Goal: Task Accomplishment & Management: Complete application form

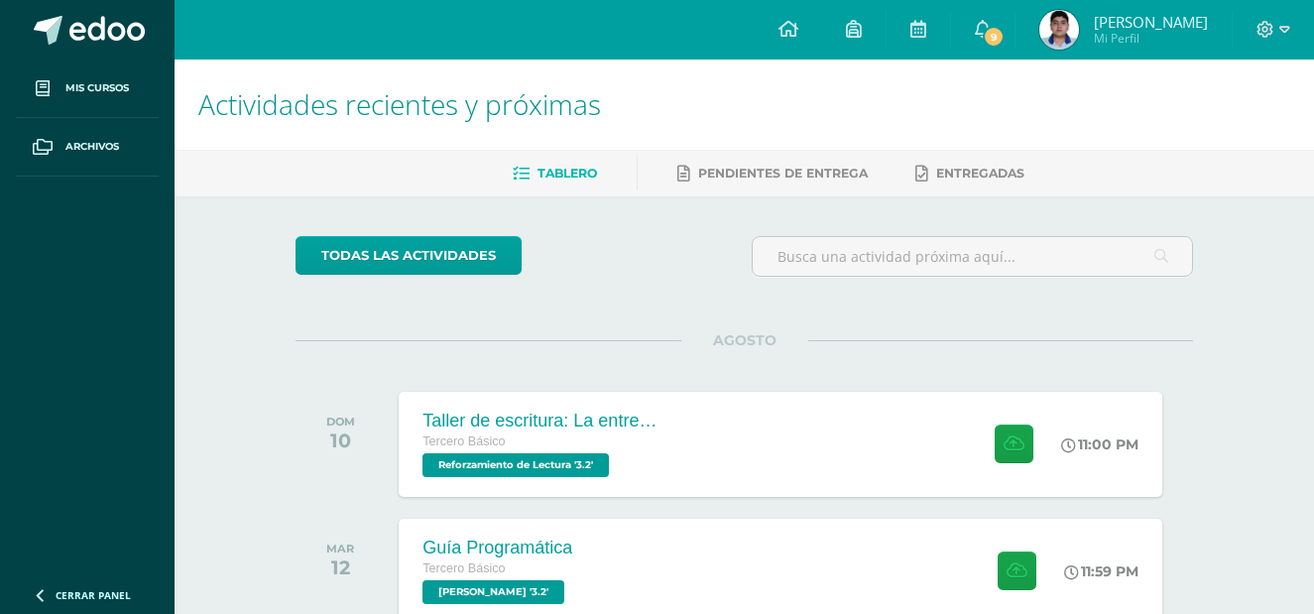
click at [574, 412] on div "Taller de escritura: La entrevista" at bounding box center [540, 421] width 240 height 21
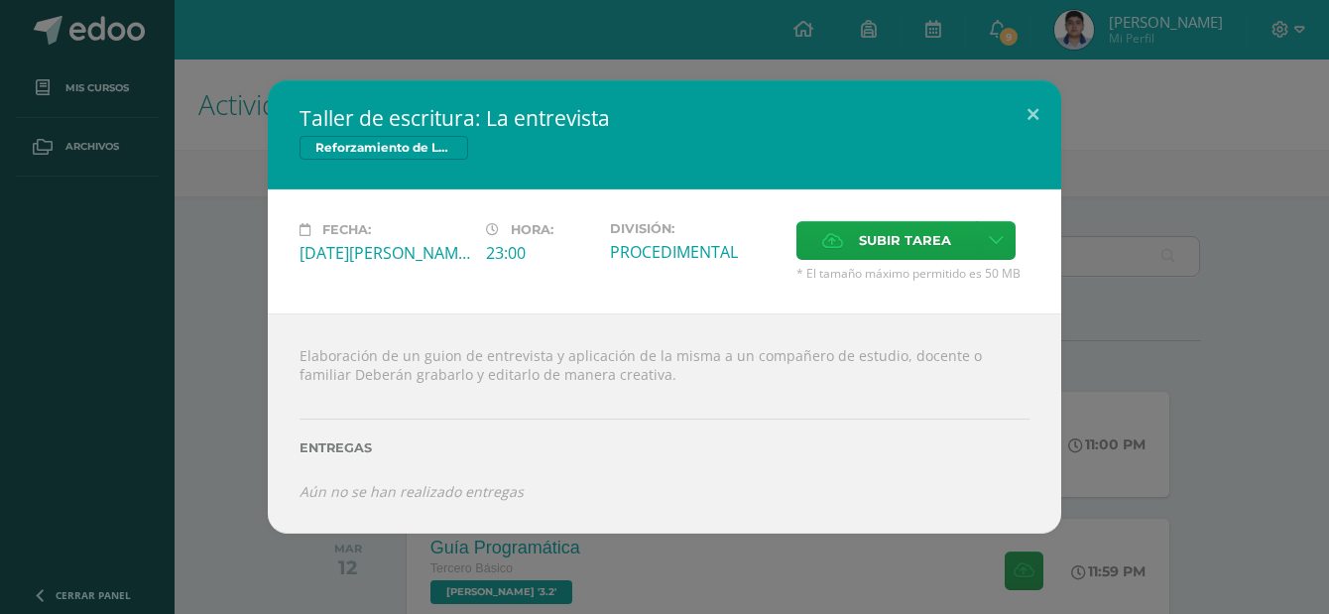
click at [230, 256] on div "Taller de escritura: La entrevista Reforzamiento de Lectura Fecha: [DATE][PERSO…" at bounding box center [664, 306] width 1313 height 452
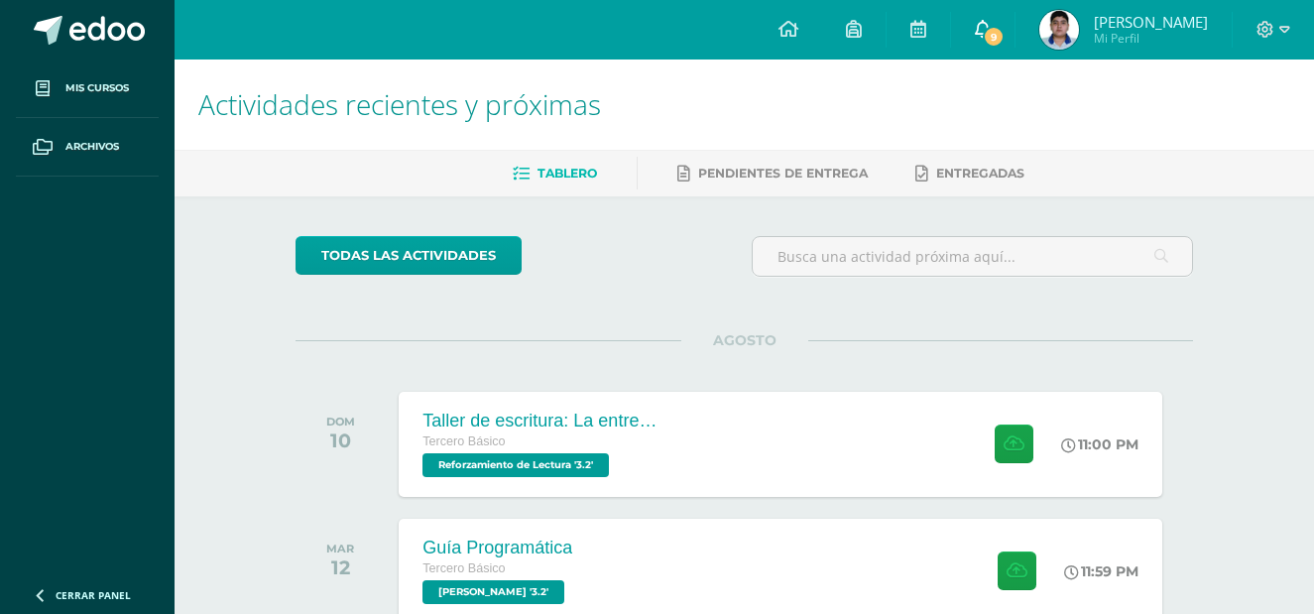
click at [1014, 23] on link "9" at bounding box center [982, 30] width 63 height 60
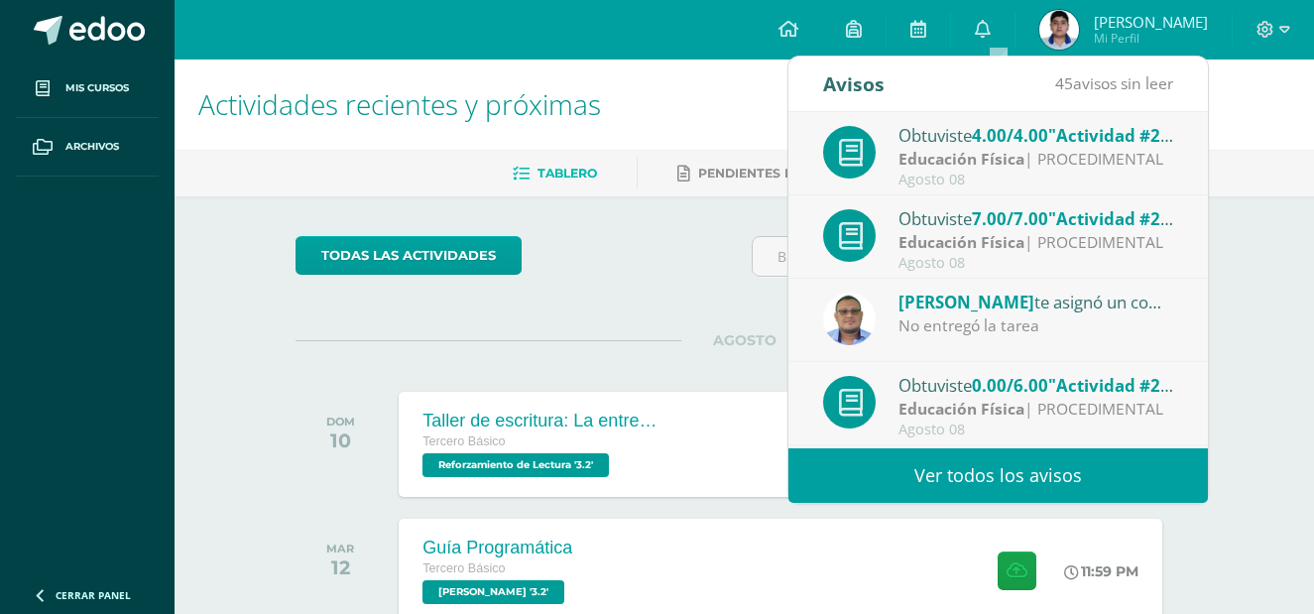
click at [1016, 152] on strong "Educación Física" at bounding box center [962, 159] width 126 height 22
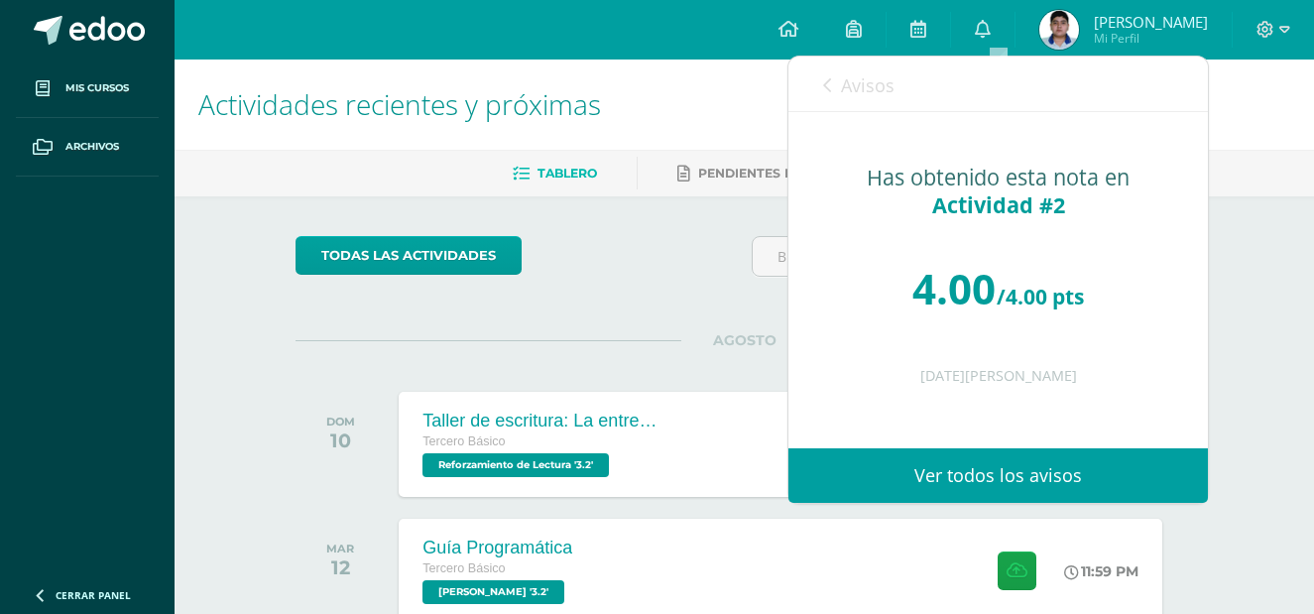
click at [841, 101] on link "Avisos" at bounding box center [858, 85] width 71 height 57
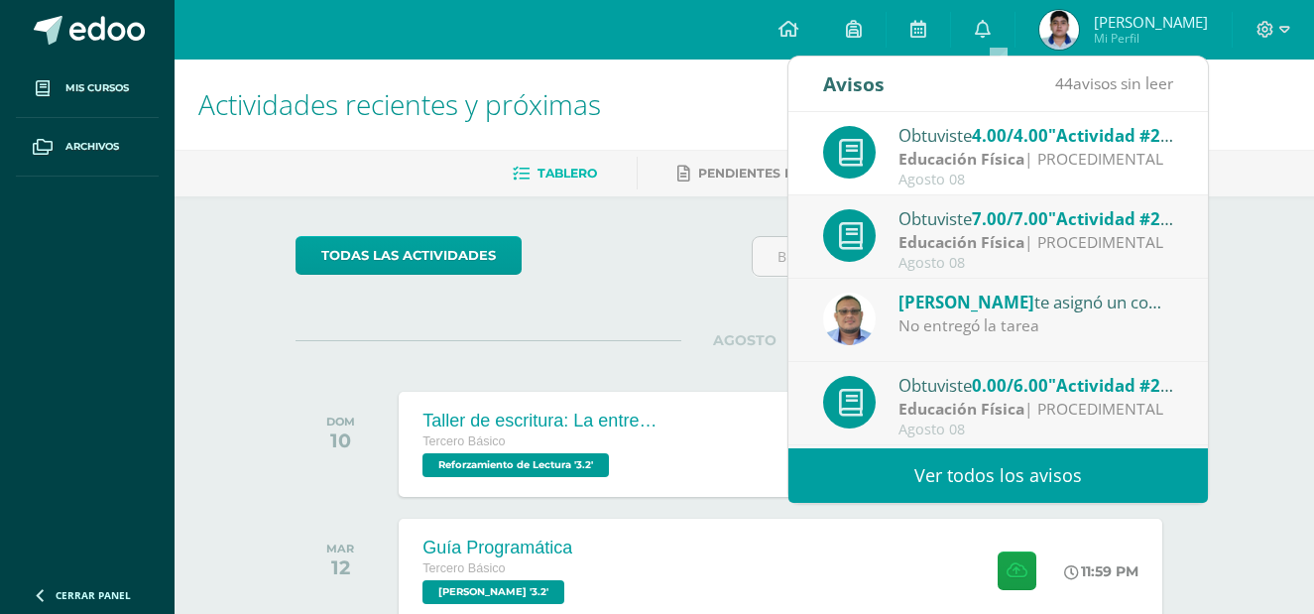
click at [936, 395] on div "Obtuviste 0.00/6.00 "Actividad #2" en Educación Física" at bounding box center [1037, 385] width 276 height 26
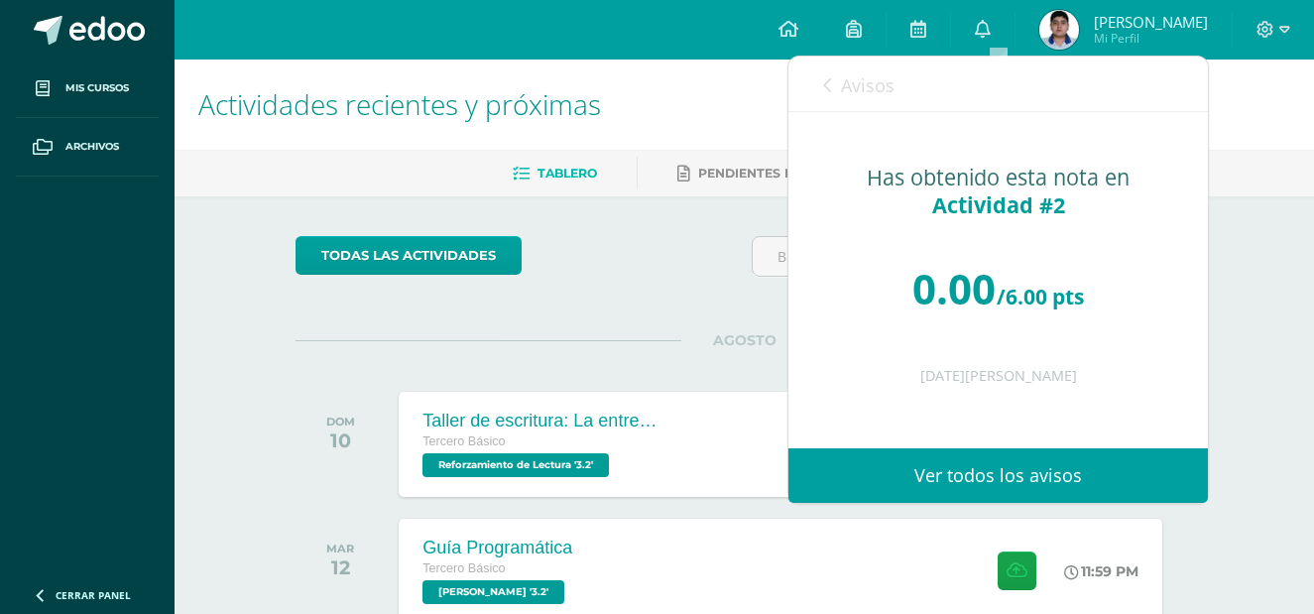
click at [805, 78] on div "Avisos 43 avisos sin leer Avisos" at bounding box center [998, 85] width 420 height 56
click at [843, 90] on link "Avisos" at bounding box center [858, 85] width 71 height 57
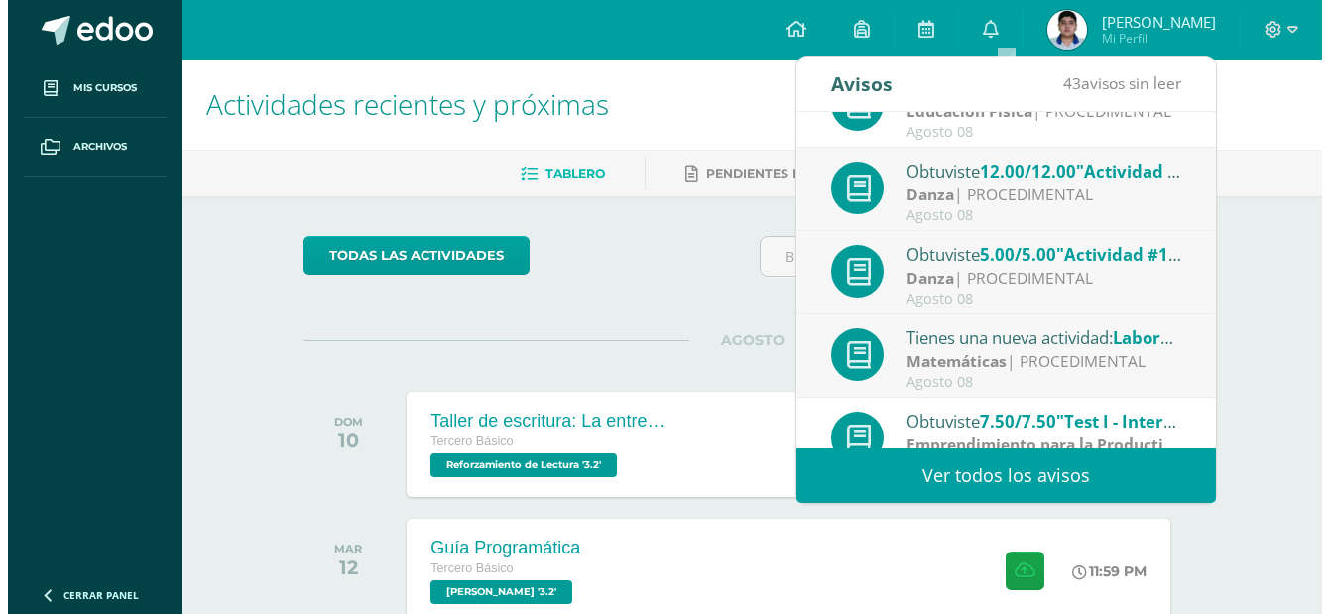
scroll to position [330, 0]
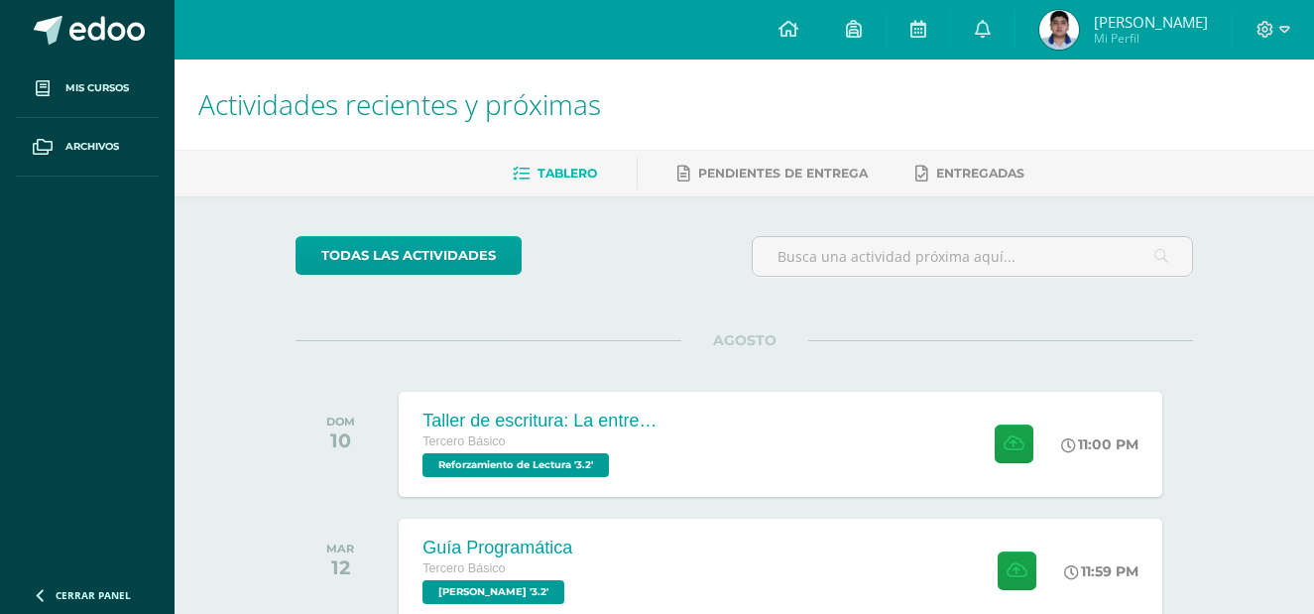
click at [639, 273] on div "todas las Actividades" at bounding box center [478, 264] width 381 height 57
click at [577, 448] on div "Tercero Básico" at bounding box center [540, 442] width 240 height 22
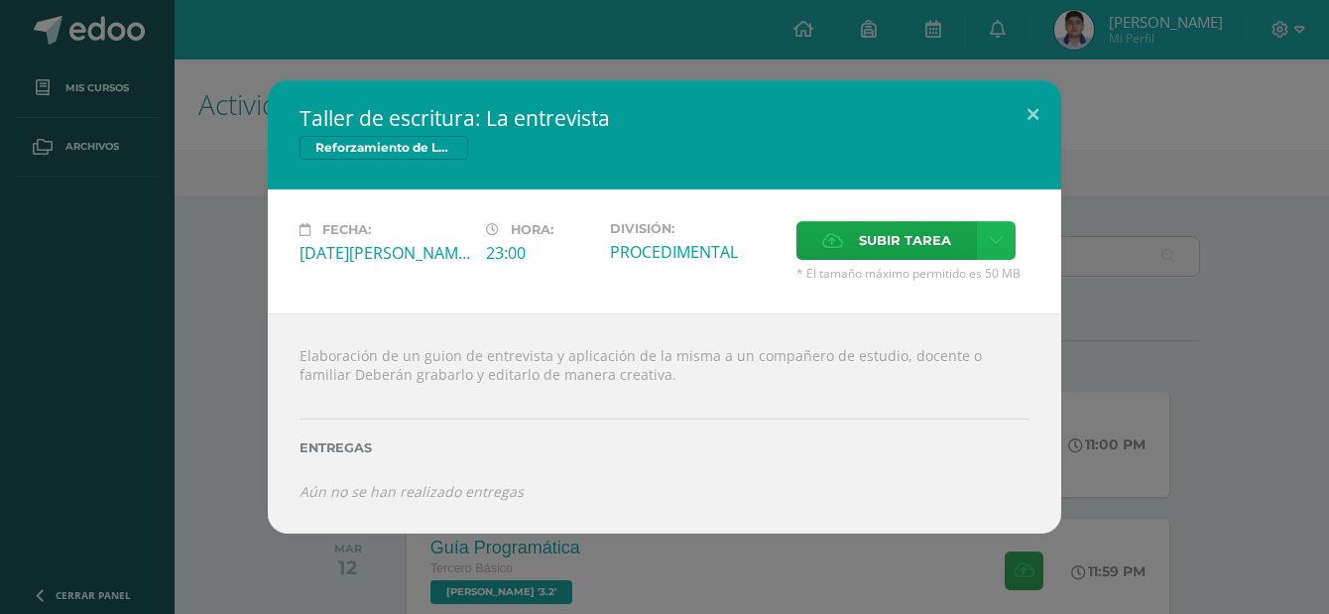
click at [993, 235] on icon at bounding box center [996, 240] width 15 height 17
click at [890, 287] on span "Subir enlace" at bounding box center [911, 283] width 83 height 19
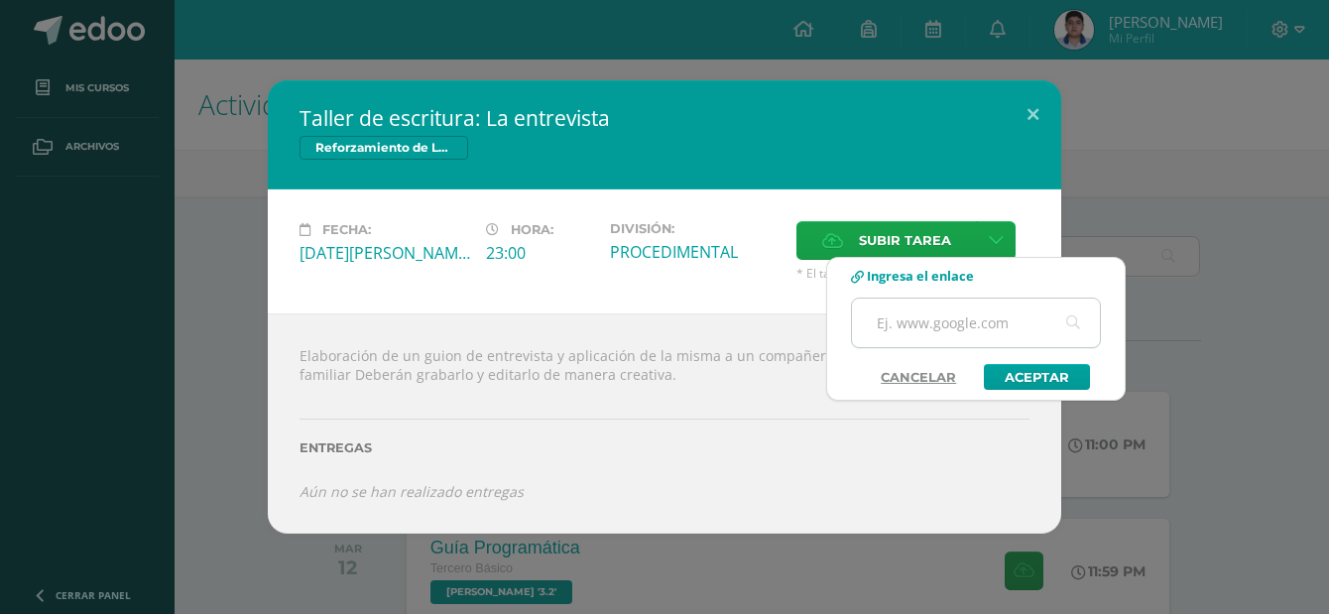
click at [993, 333] on input "text" at bounding box center [976, 323] width 248 height 49
paste input "[URL][DOMAIN_NAME]"
type input "[URL][DOMAIN_NAME]"
click at [1045, 378] on link "Aceptar" at bounding box center [1037, 377] width 106 height 26
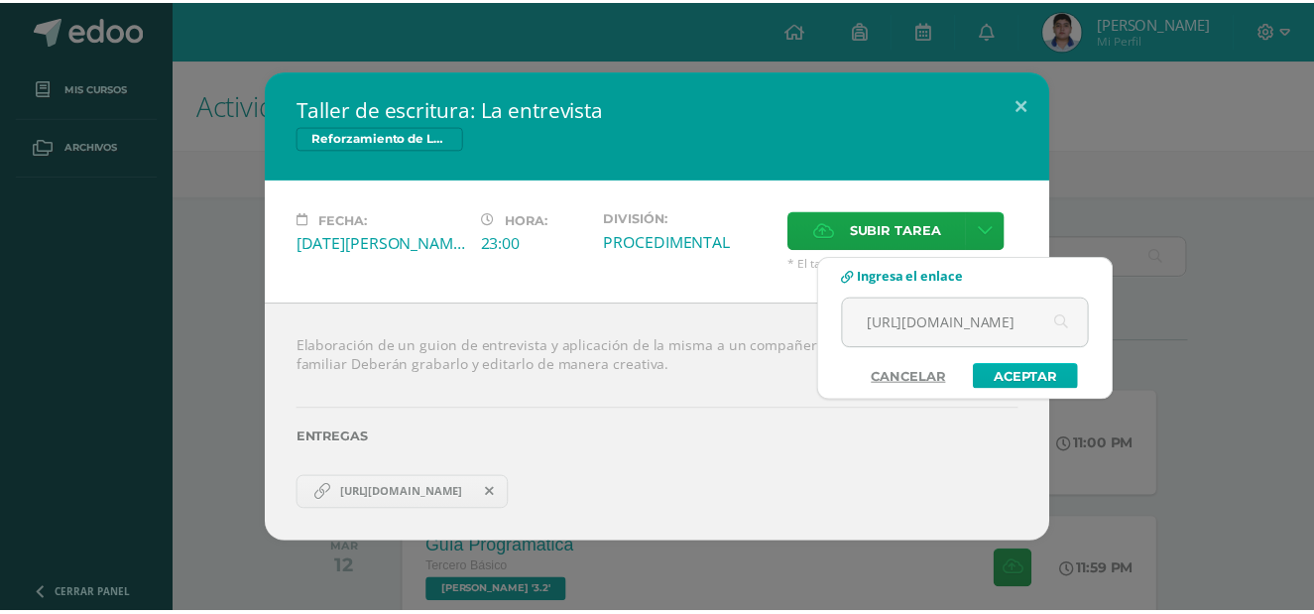
scroll to position [0, 0]
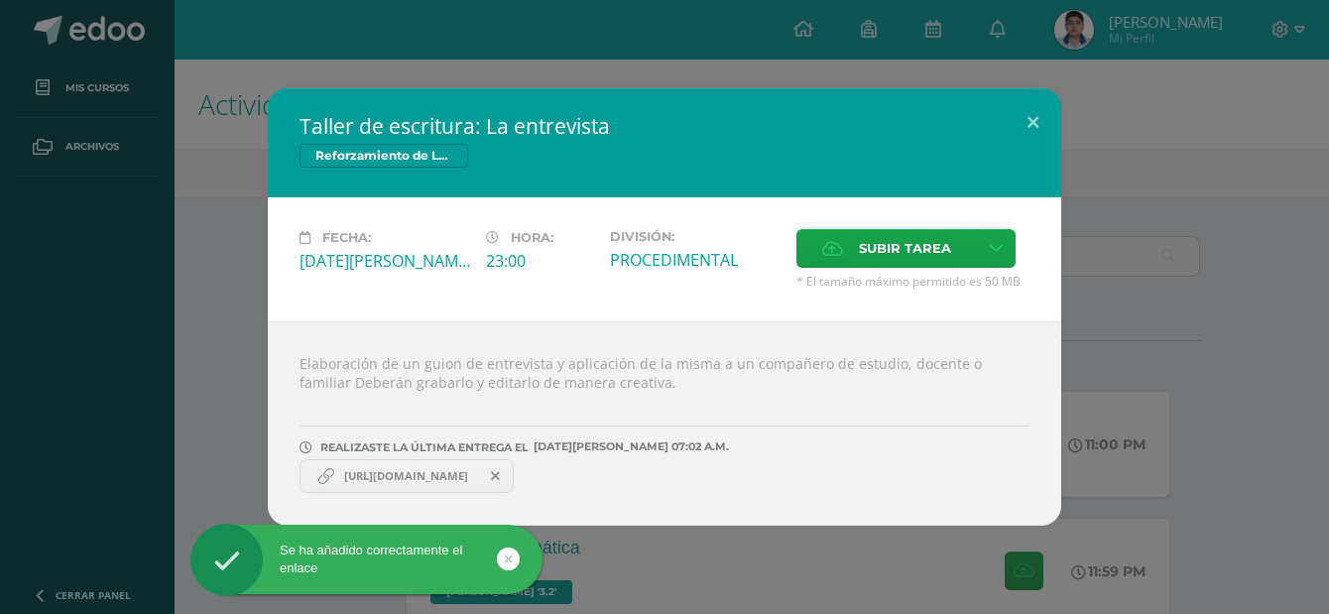
click at [674, 503] on div "Elaboración de un guion de entrevista y aplicación de la misma a un compañero d…" at bounding box center [664, 423] width 793 height 204
click at [438, 445] on span "REALIZASTE LA ÚLTIMA ENTREGA EL" at bounding box center [424, 447] width 208 height 14
click at [433, 477] on span "[URL][DOMAIN_NAME]" at bounding box center [406, 476] width 144 height 16
click at [321, 478] on icon at bounding box center [326, 476] width 16 height 16
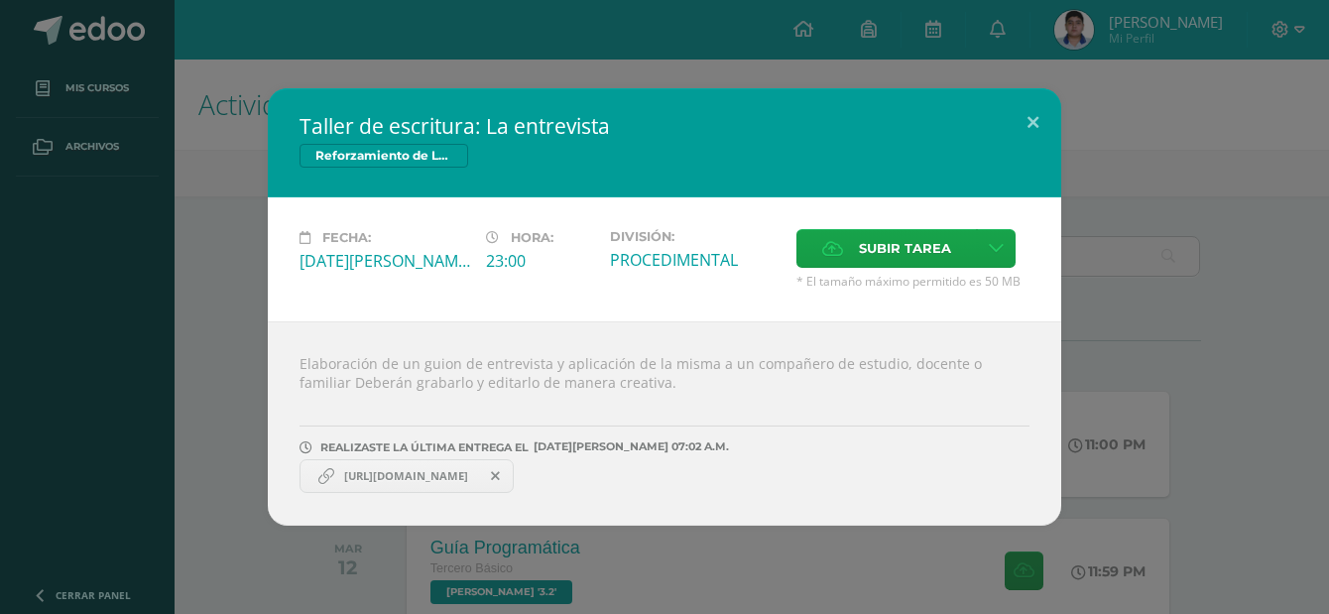
drag, startPoint x: 372, startPoint y: 484, endPoint x: 523, endPoint y: 482, distance: 150.8
click at [514, 484] on link "[URL][DOMAIN_NAME]" at bounding box center [407, 476] width 214 height 34
click at [353, 533] on div "Taller de escritura: La entrevista Reforzamiento de Lectura Fecha: [DATE][PERSO…" at bounding box center [664, 307] width 1329 height 614
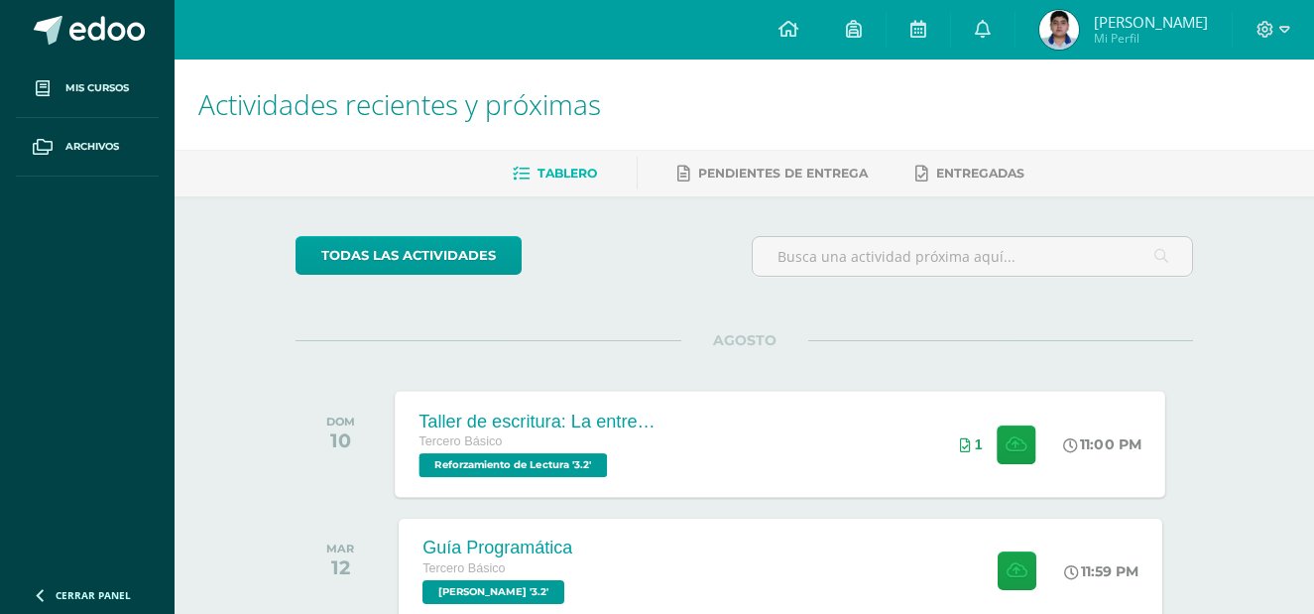
click at [743, 486] on div "Taller de escritura: La entrevista Tercero Básico Reforzamiento de Lectura '3.2…" at bounding box center [781, 444] width 771 height 106
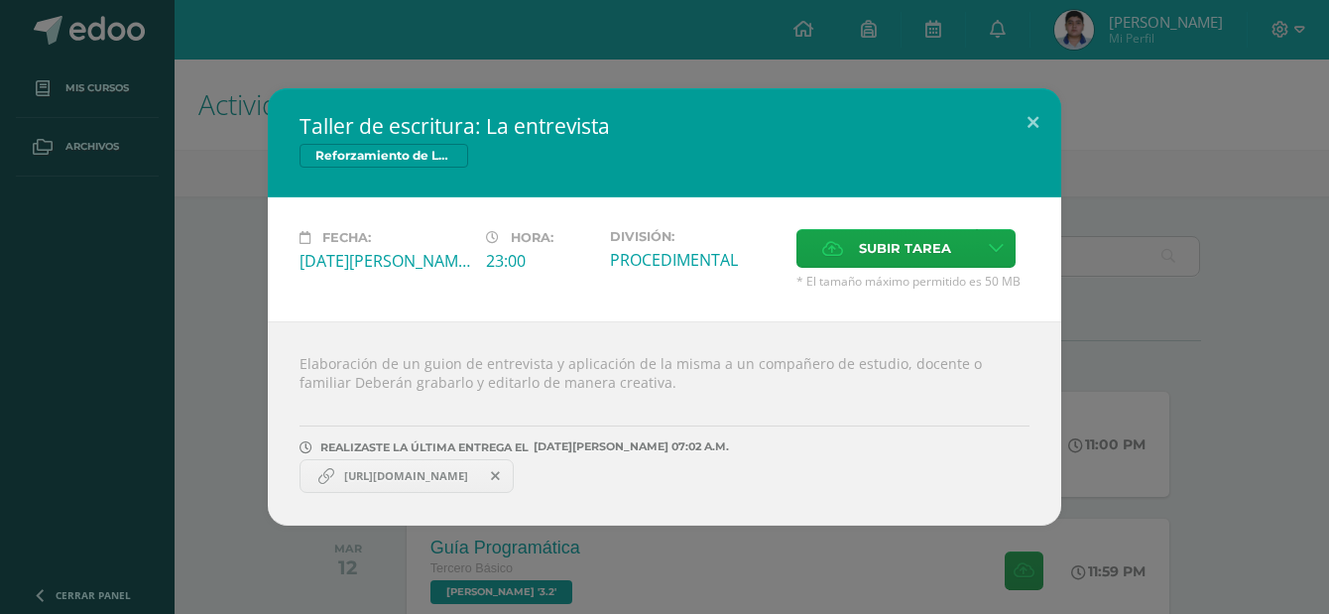
drag, startPoint x: 339, startPoint y: 476, endPoint x: 516, endPoint y: 484, distance: 176.7
click at [514, 484] on link "[URL][DOMAIN_NAME]" at bounding box center [407, 476] width 214 height 34
copy span "[URL][DOMAIN_NAME]"
click at [1041, 117] on button at bounding box center [1033, 121] width 57 height 67
